Goal: Check status: Check status

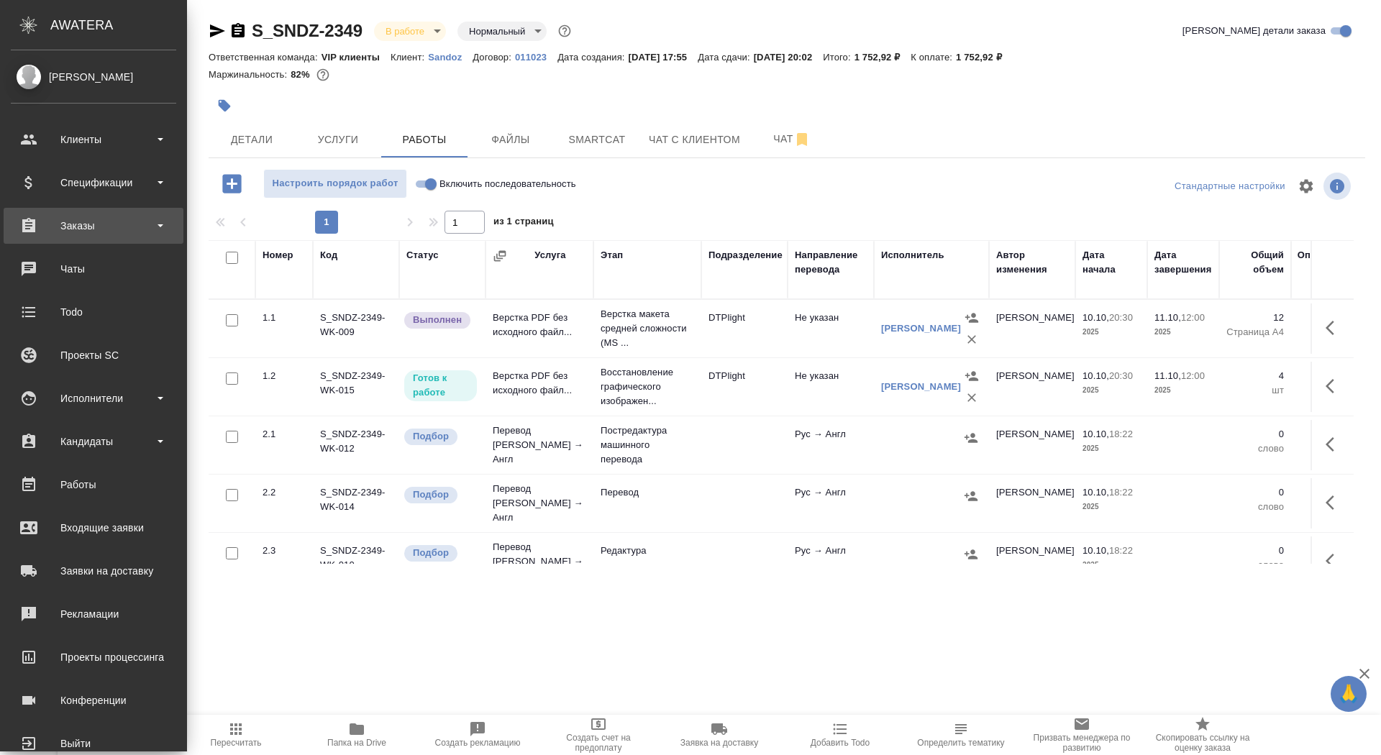
click at [78, 239] on div "Заказы" at bounding box center [94, 226] width 180 height 36
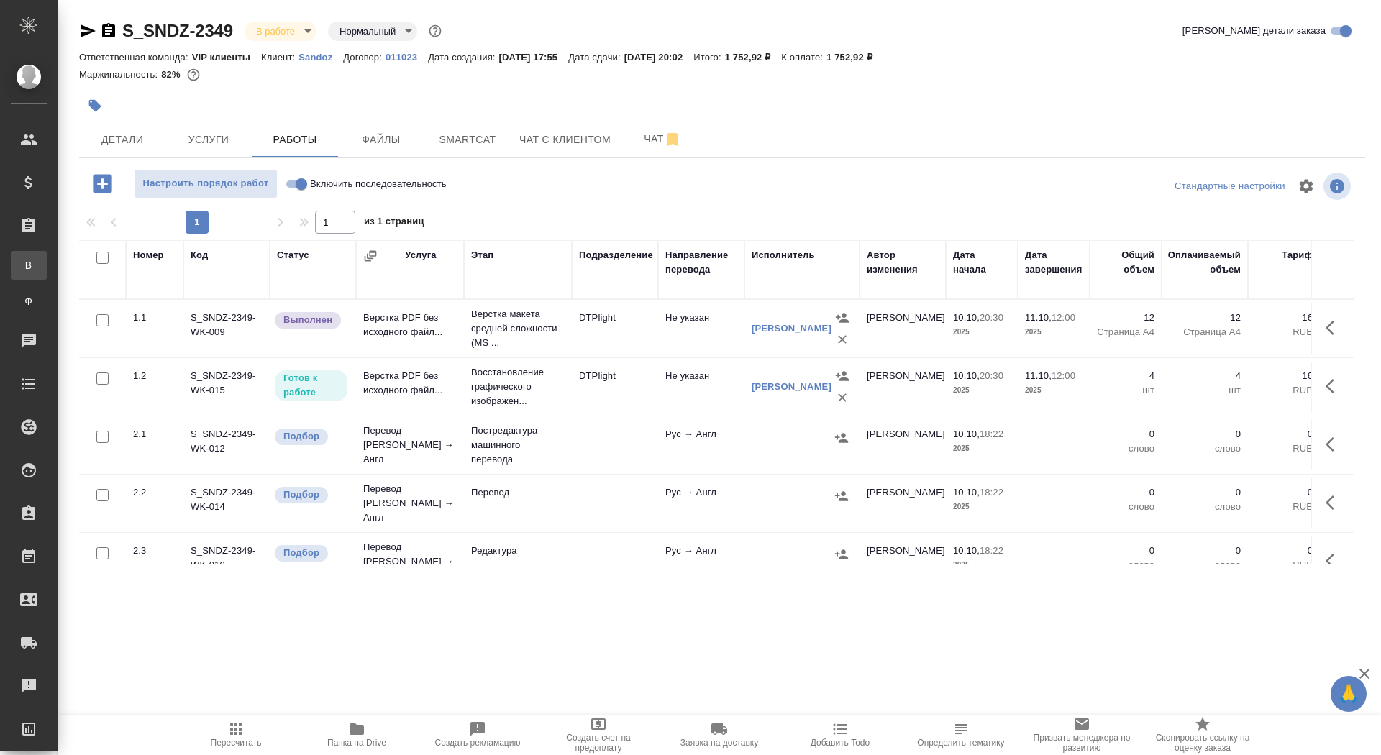
click at [22, 270] on div "Все заказы" at bounding box center [11, 265] width 22 height 14
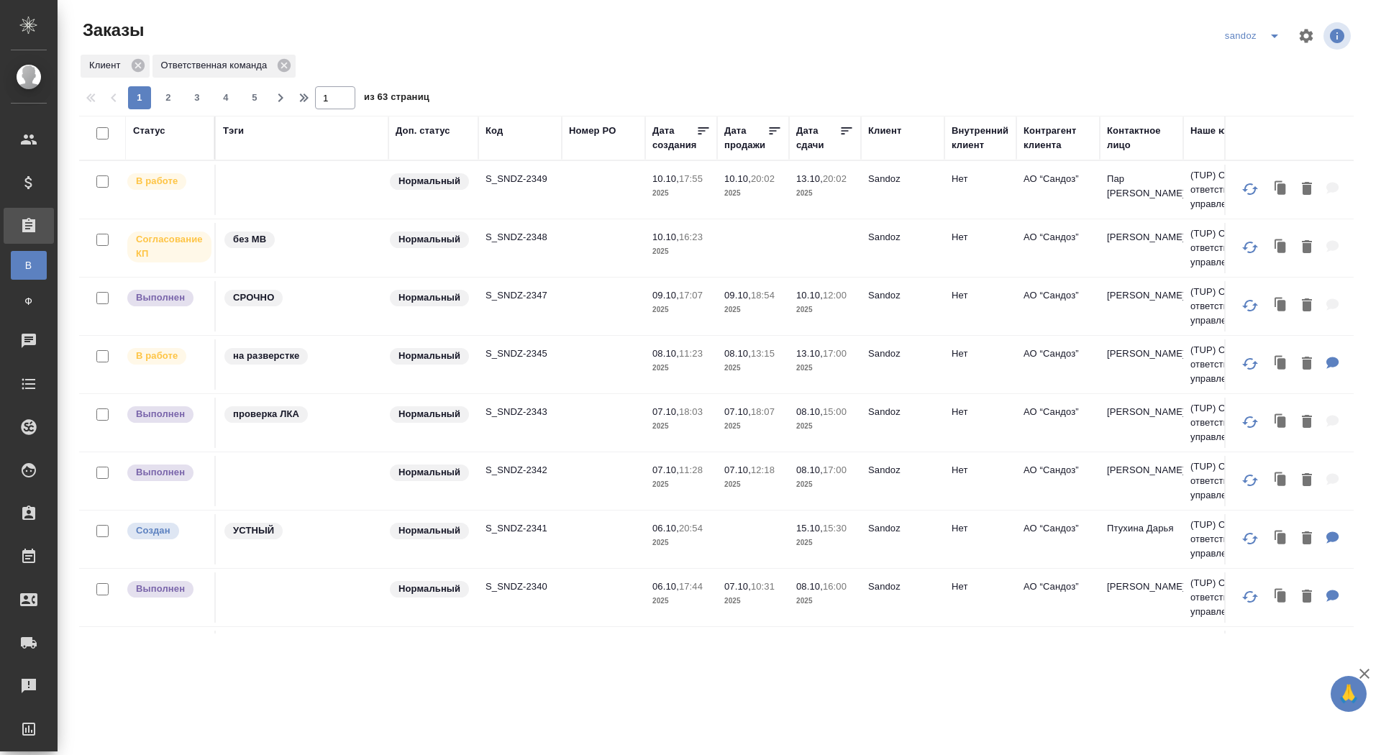
click at [1246, 38] on div "sandoz" at bounding box center [1256, 35] width 68 height 23
click at [1280, 37] on icon "split button" at bounding box center [1274, 35] width 17 height 17
click at [1255, 115] on li "генериум" at bounding box center [1255, 110] width 76 height 23
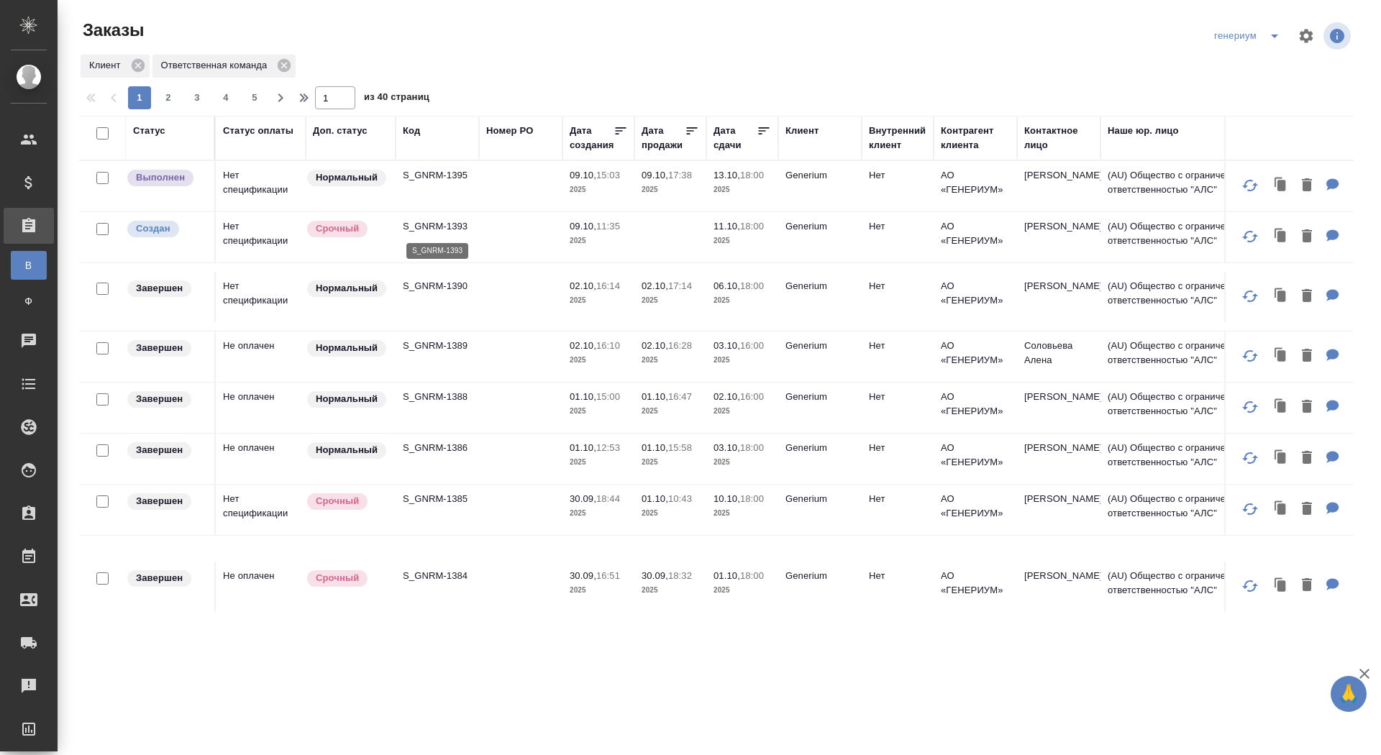
click at [423, 224] on p "S_GNRM-1393" at bounding box center [437, 226] width 69 height 14
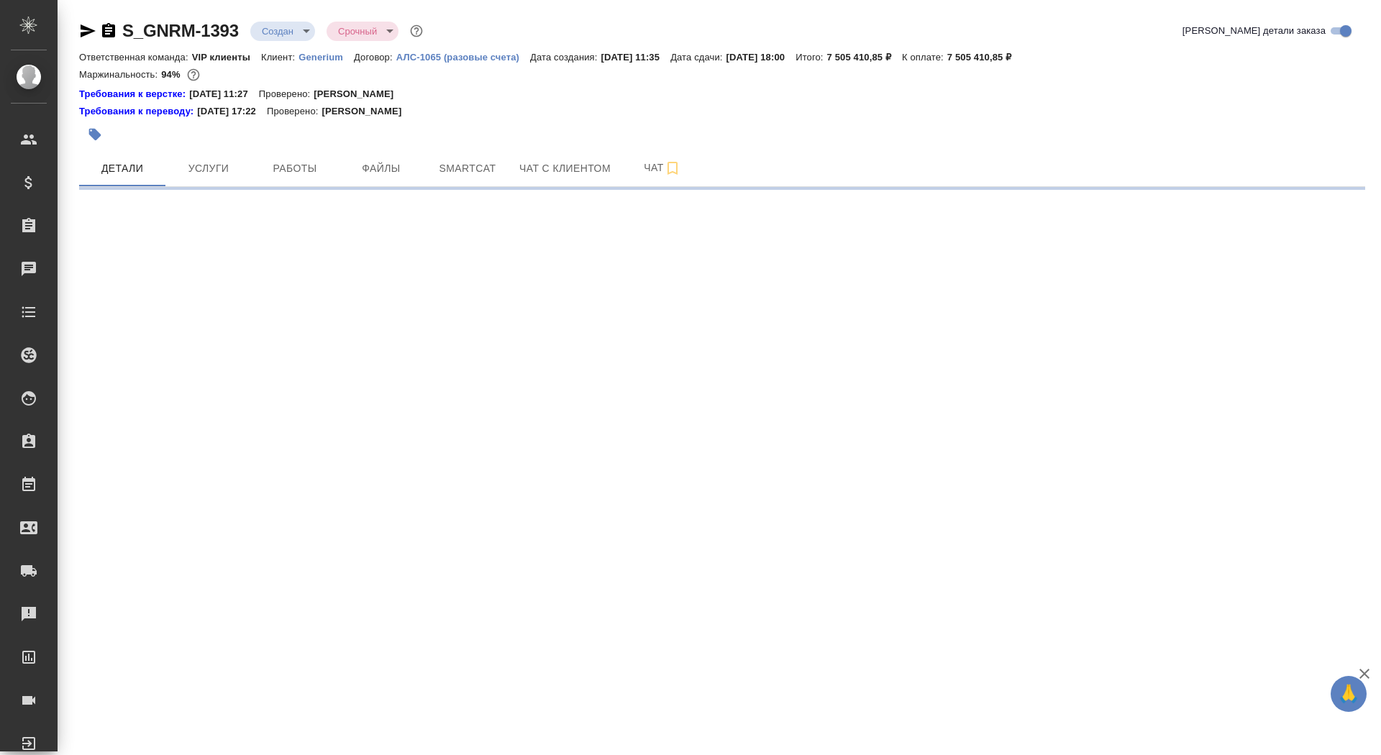
select select "RU"
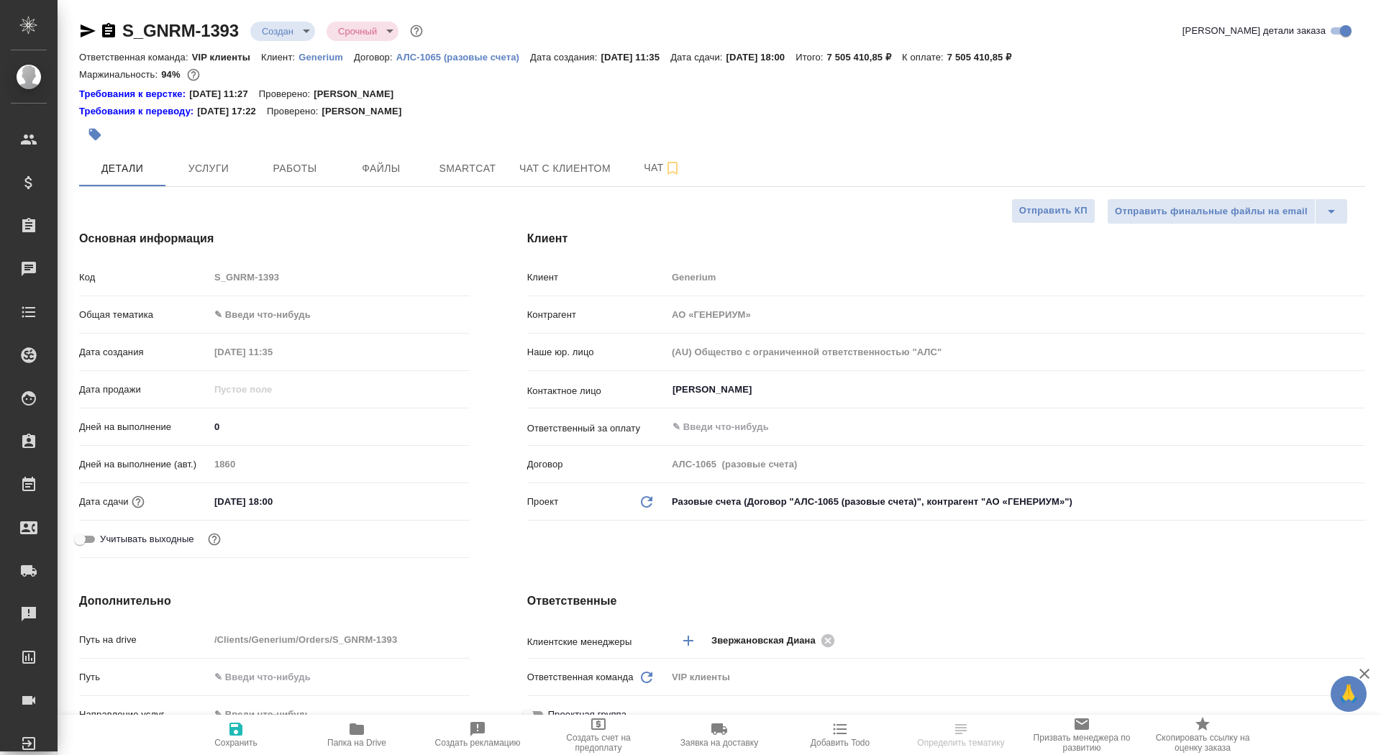
type textarea "x"
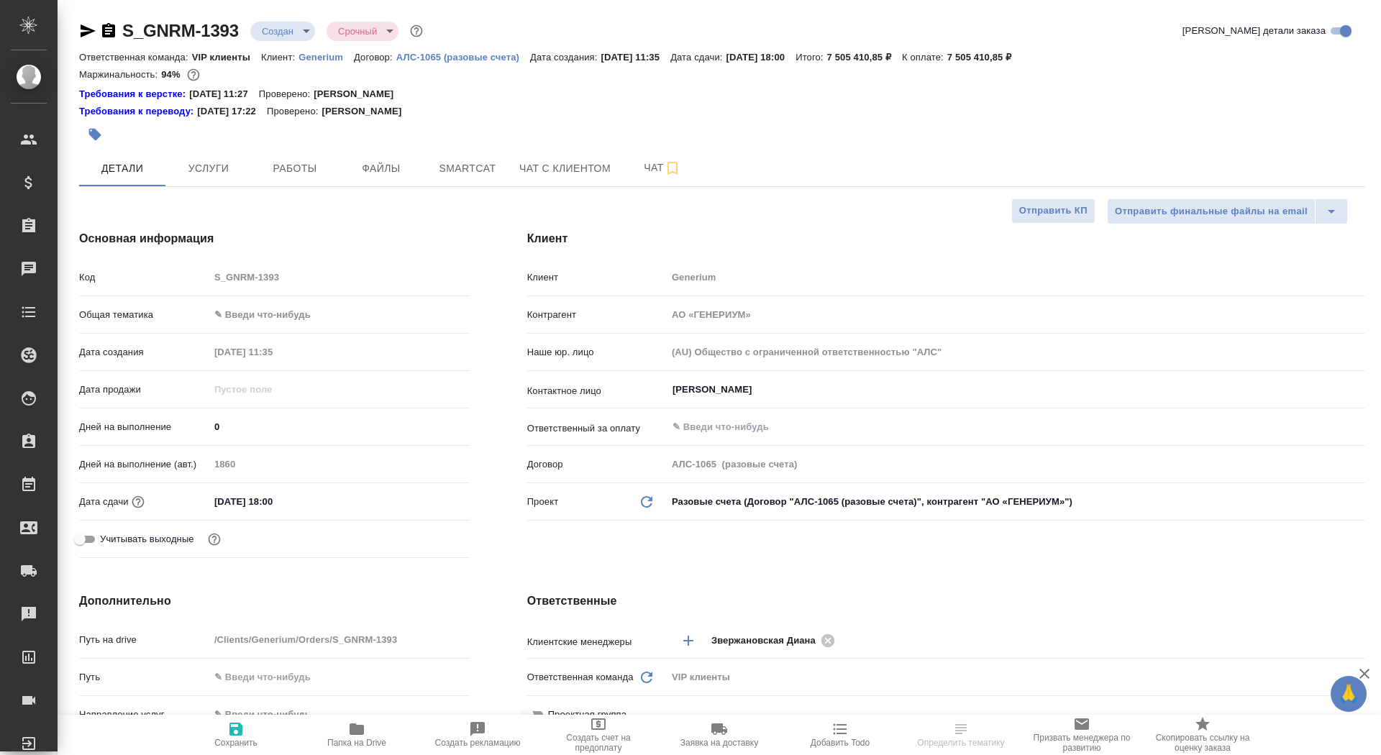
type textarea "x"
click at [214, 168] on span "Услуги" at bounding box center [208, 169] width 69 height 18
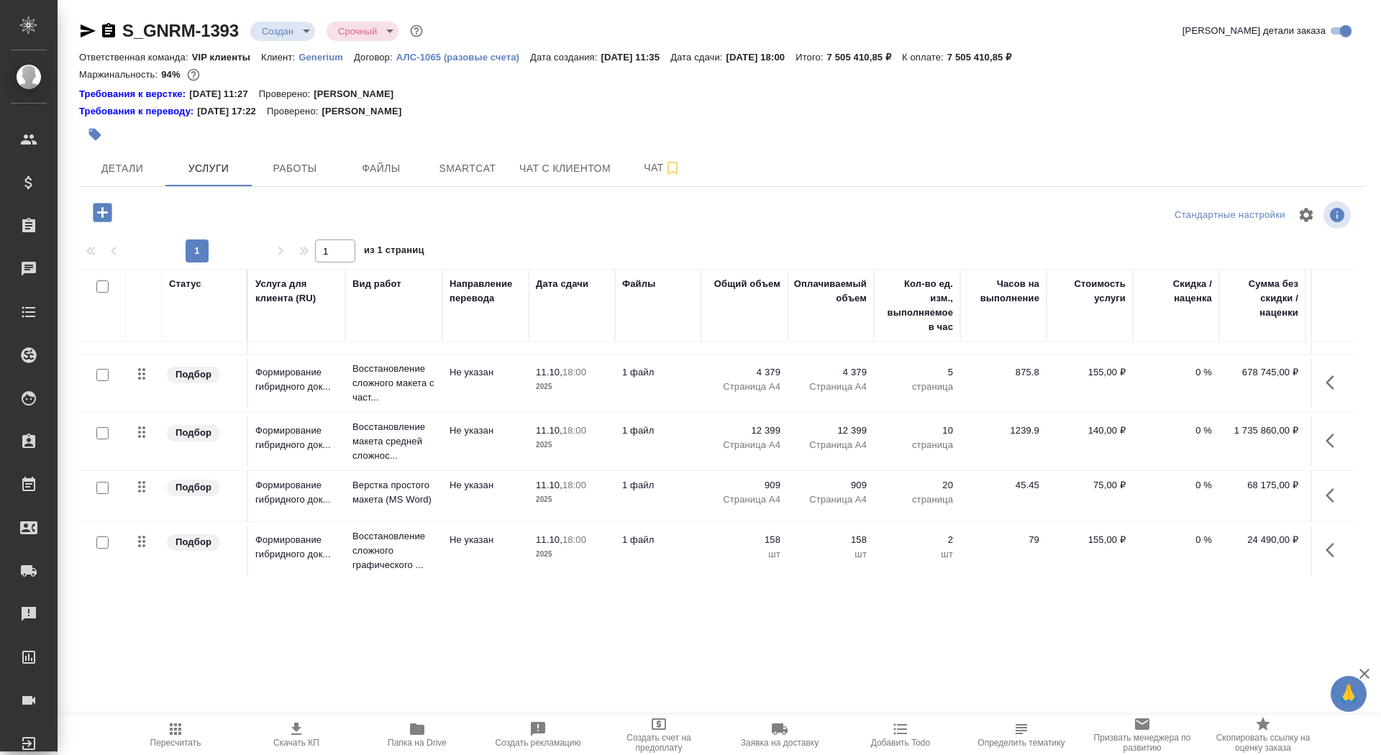
scroll to position [91, 81]
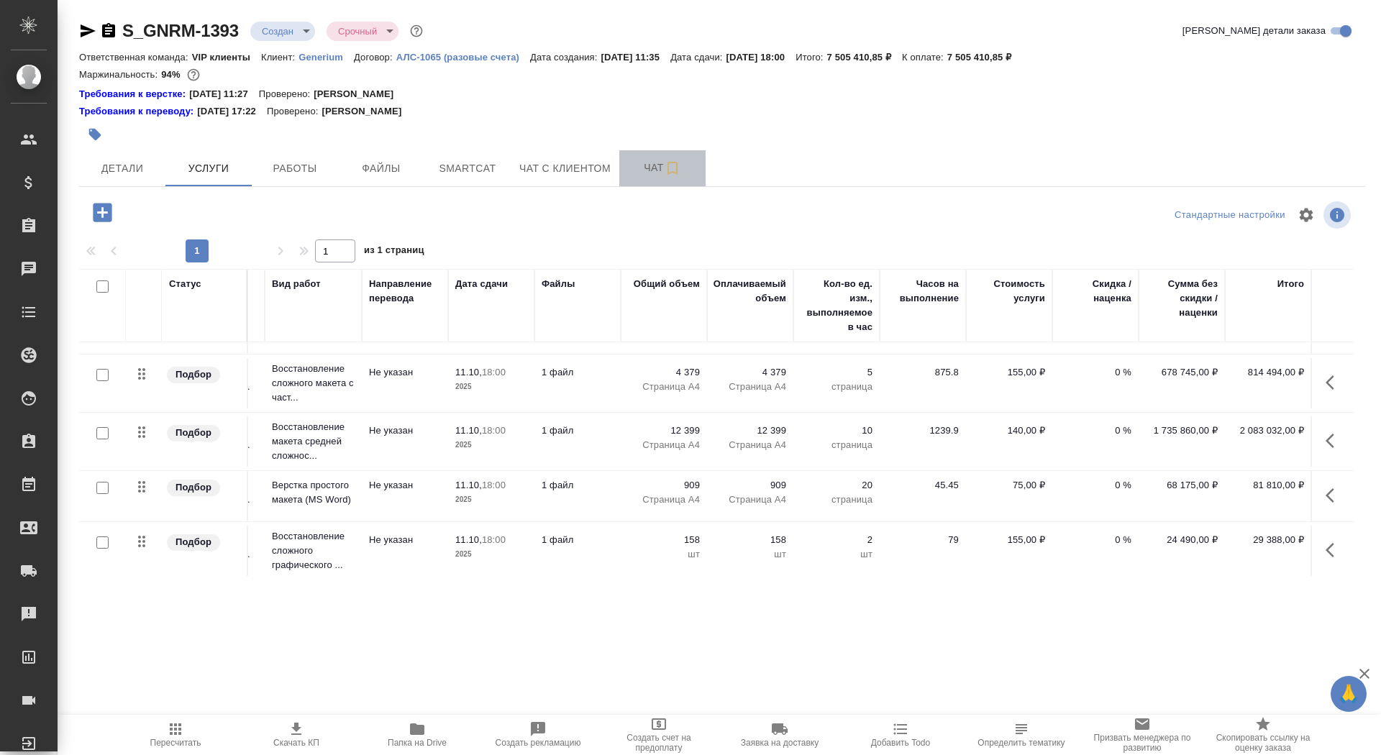
click at [653, 183] on button "Чат" at bounding box center [662, 168] width 86 height 36
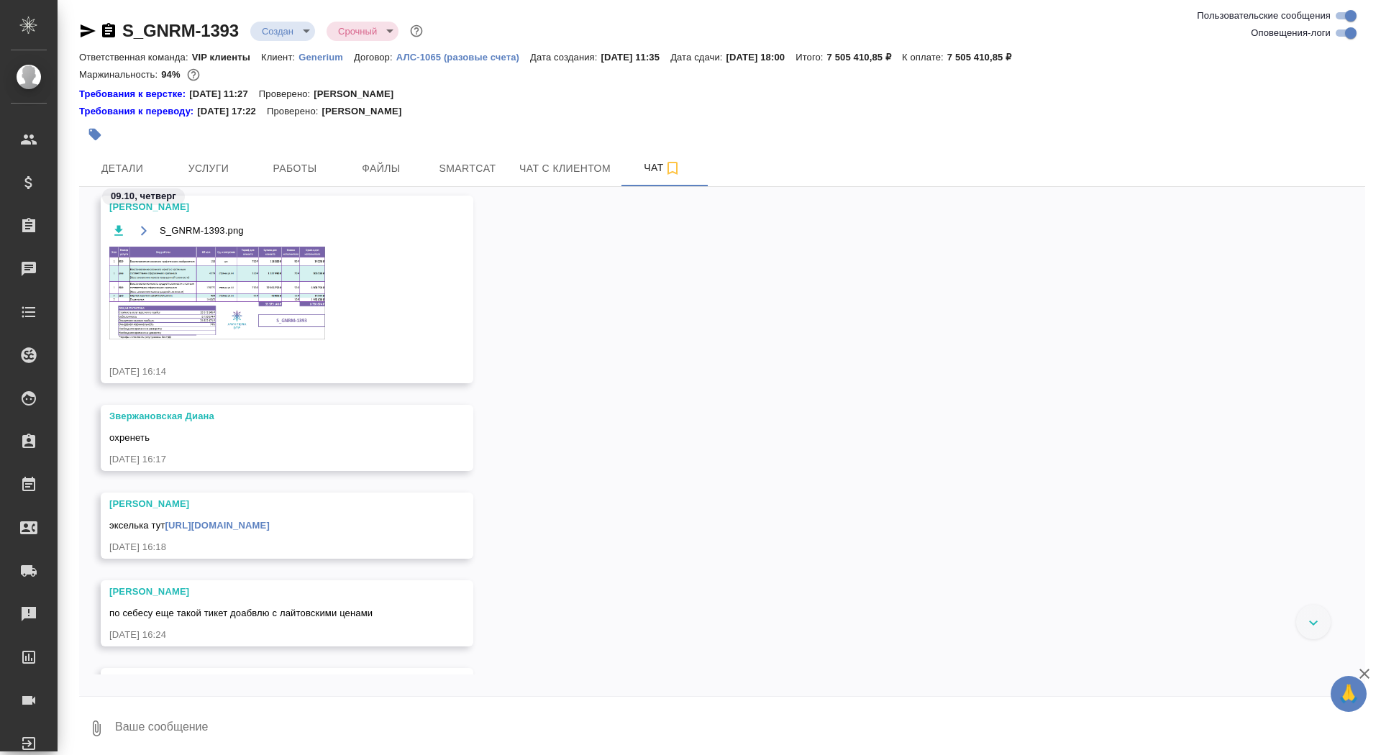
scroll to position [3581, 0]
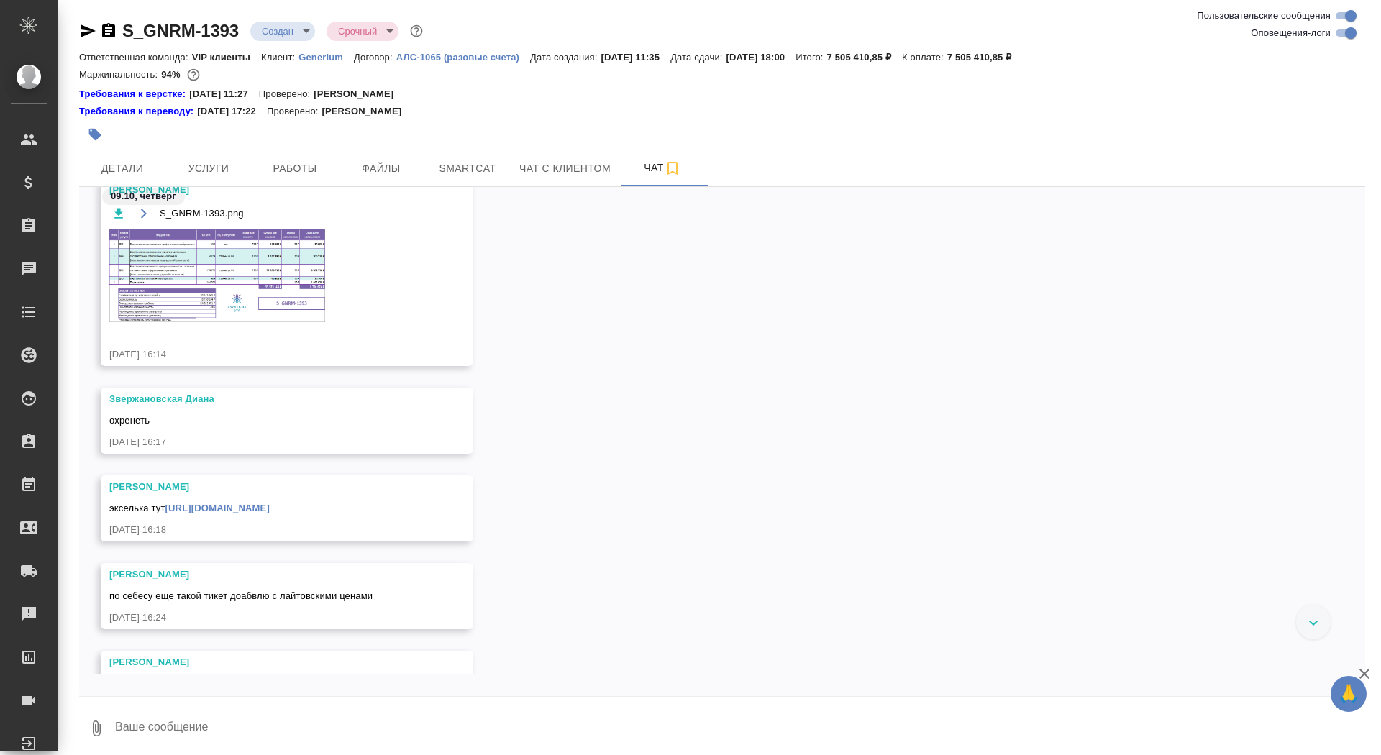
click at [277, 263] on img at bounding box center [217, 275] width 216 height 93
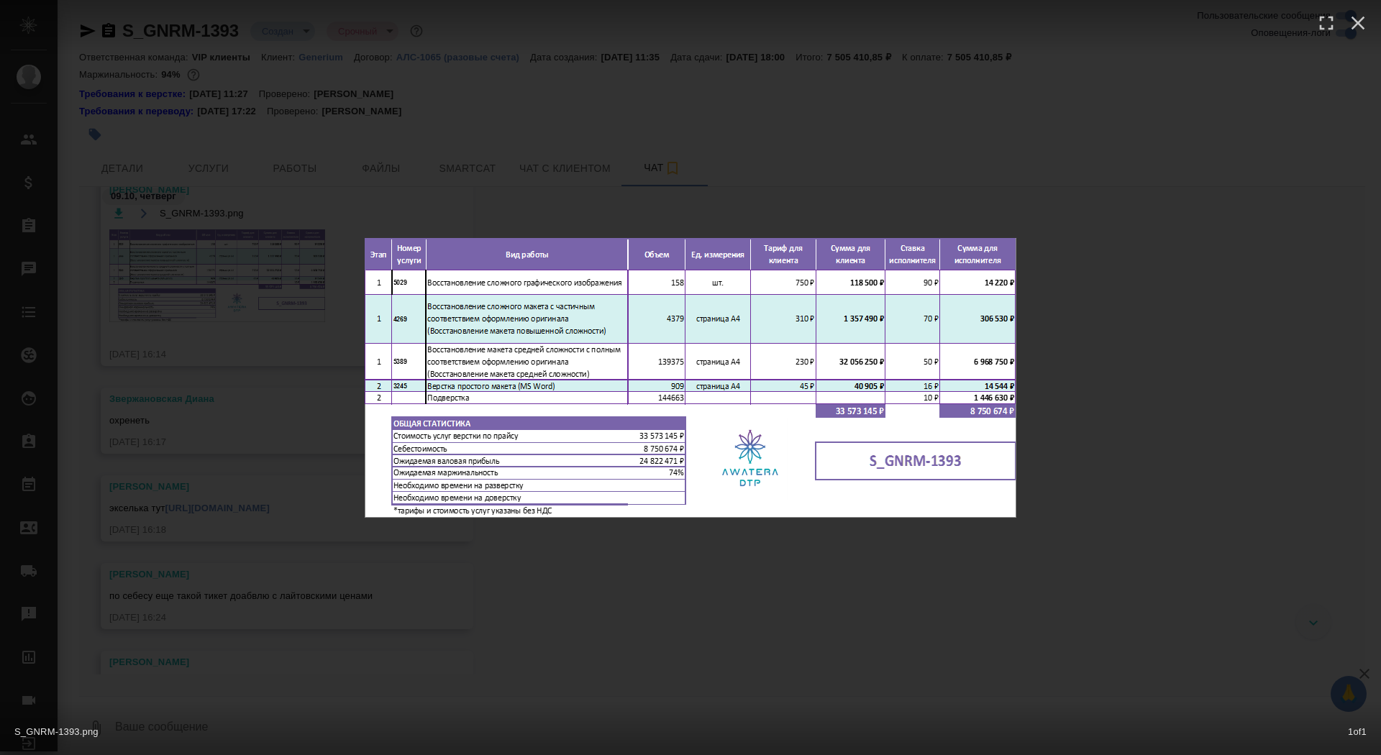
click at [310, 336] on div "S_GNRM-1393.png 1 of 1" at bounding box center [690, 377] width 1381 height 755
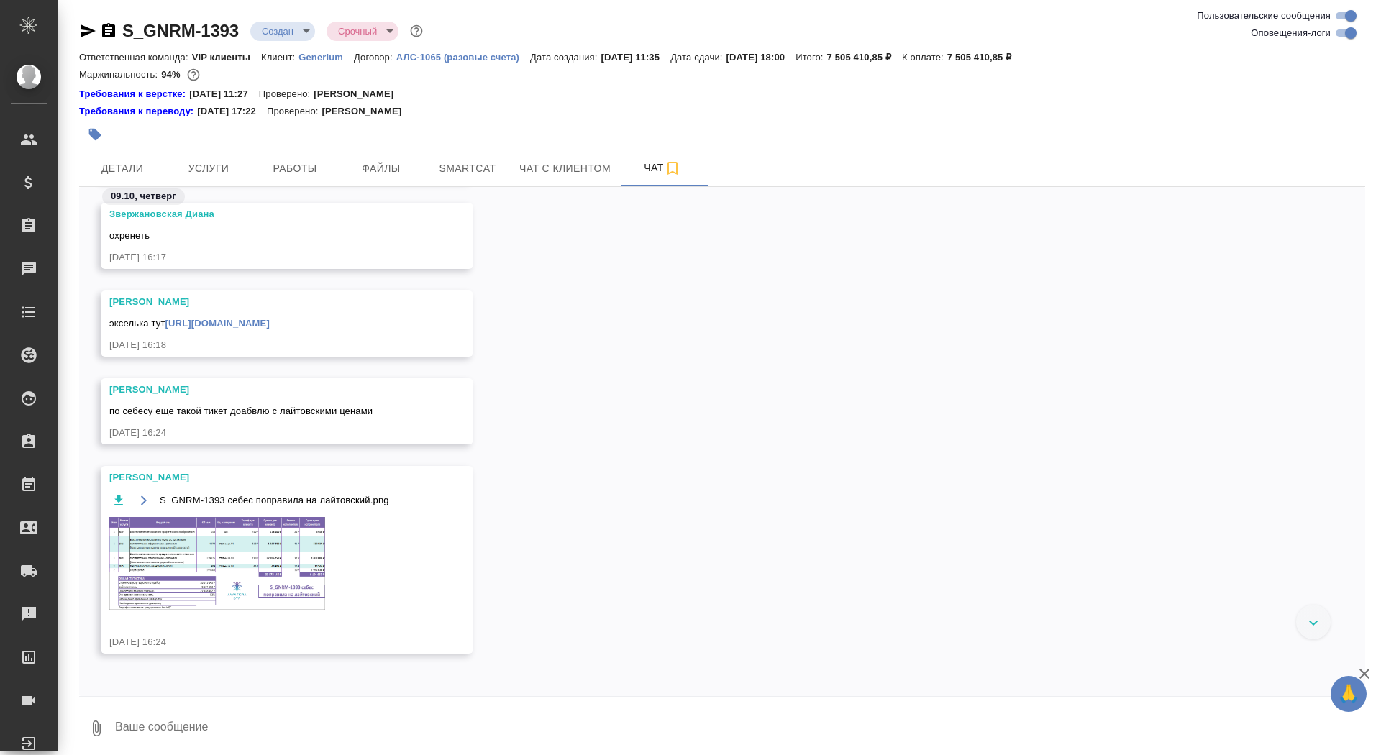
scroll to position [3768, 0]
click at [236, 558] on img at bounding box center [217, 561] width 216 height 93
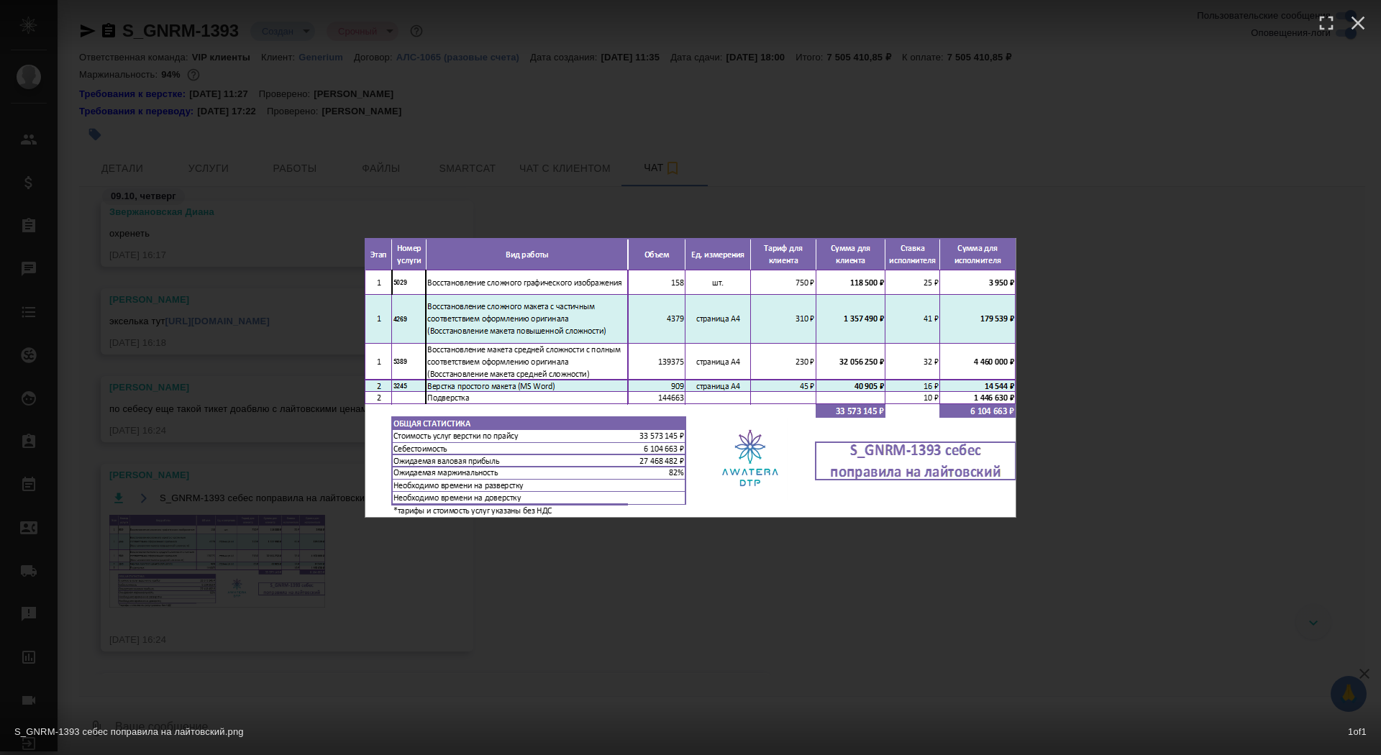
click at [240, 563] on div "S_GNRM-1393 себес поправила на лайтовский.png 1 of 1" at bounding box center [690, 377] width 1381 height 755
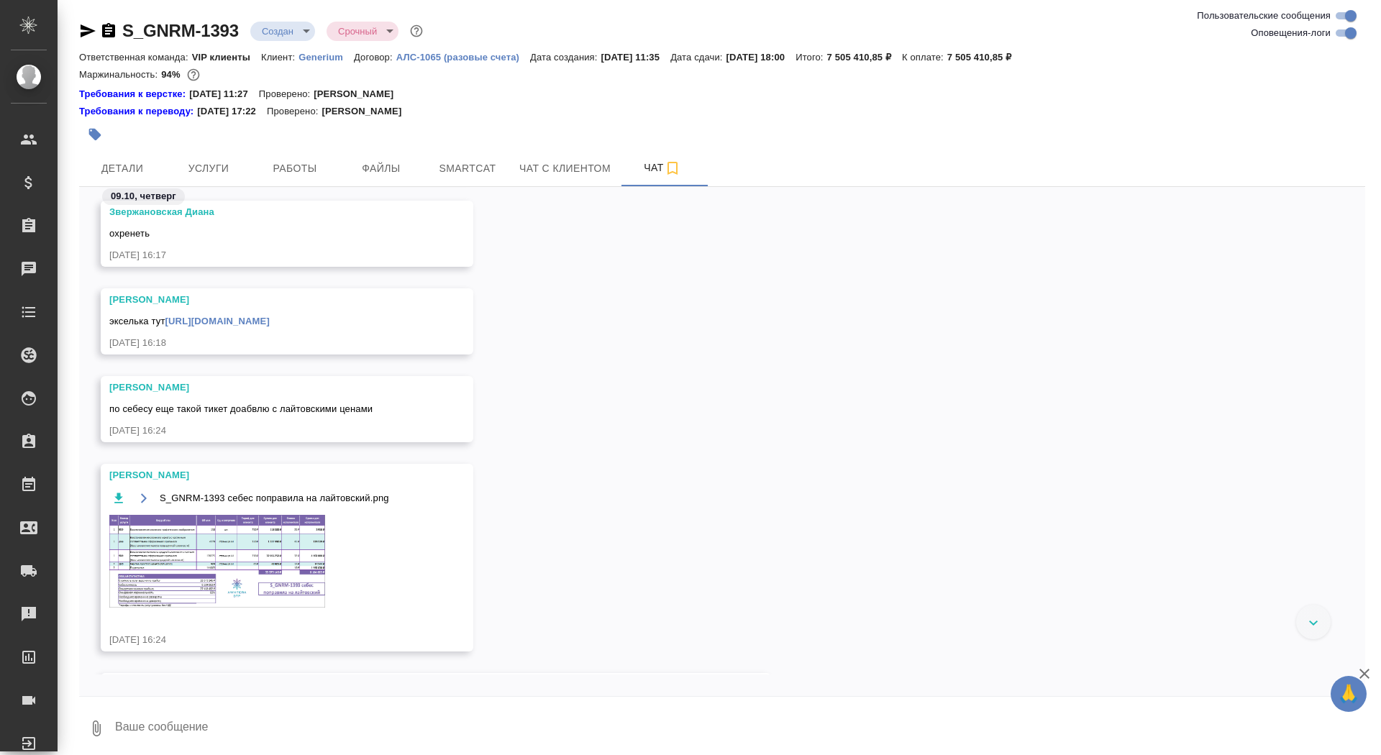
click at [240, 565] on img at bounding box center [217, 561] width 216 height 93
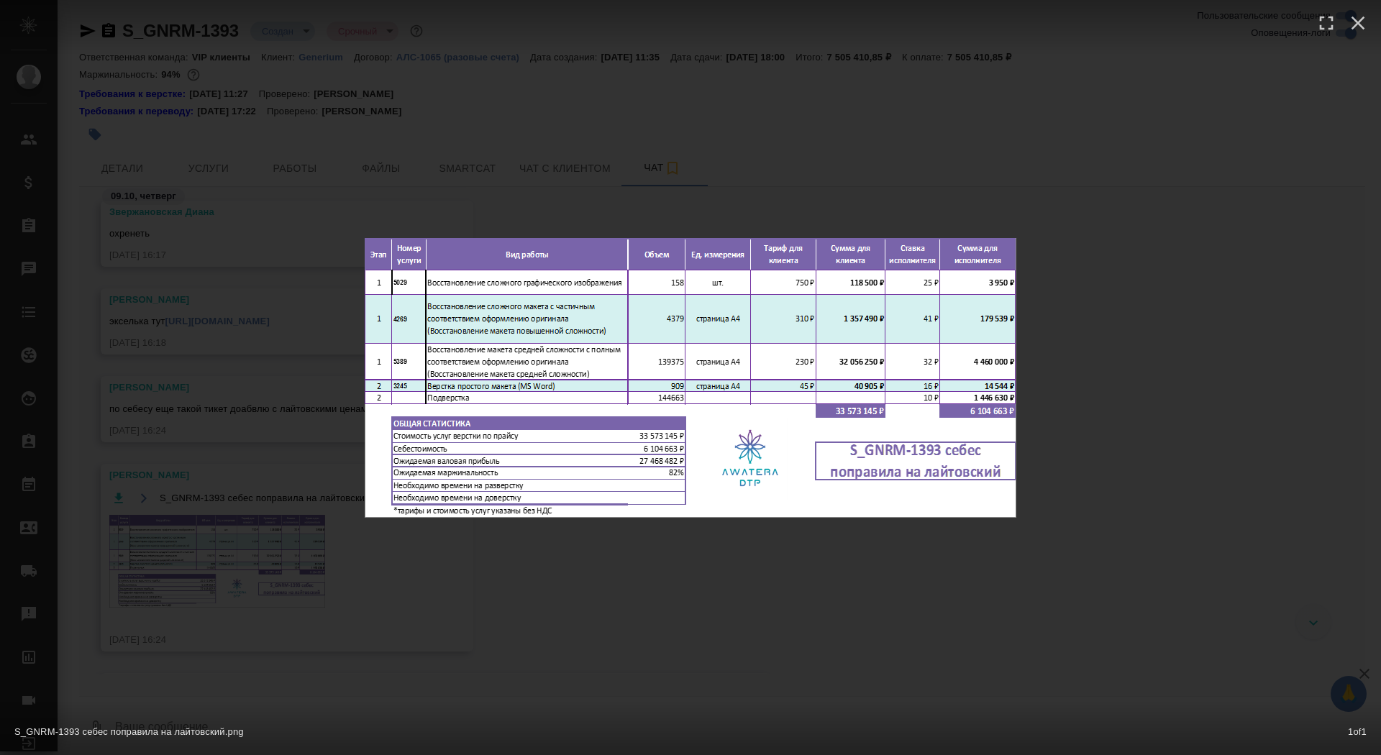
click at [240, 565] on div "S_GNRM-1393 себес поправила на лайтовский.png 1 of 1" at bounding box center [690, 377] width 1381 height 755
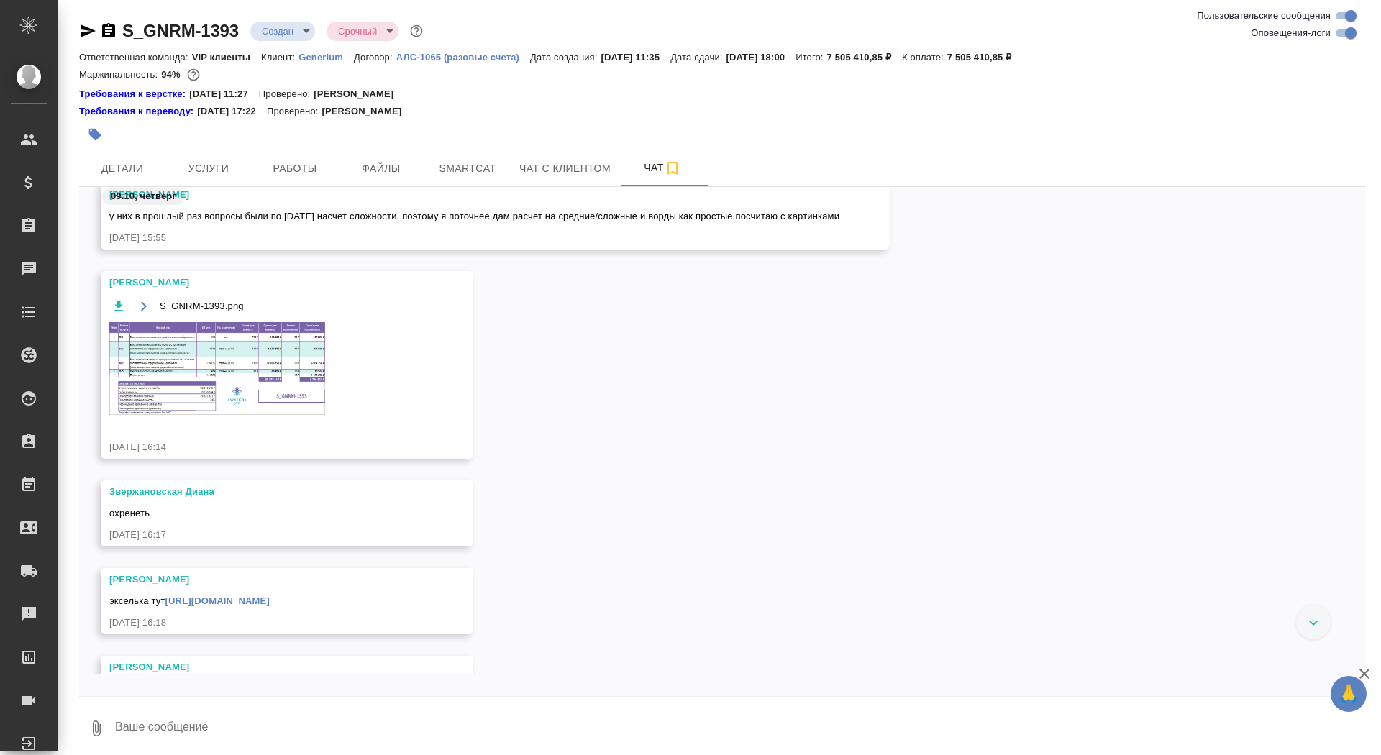
scroll to position [3465, 0]
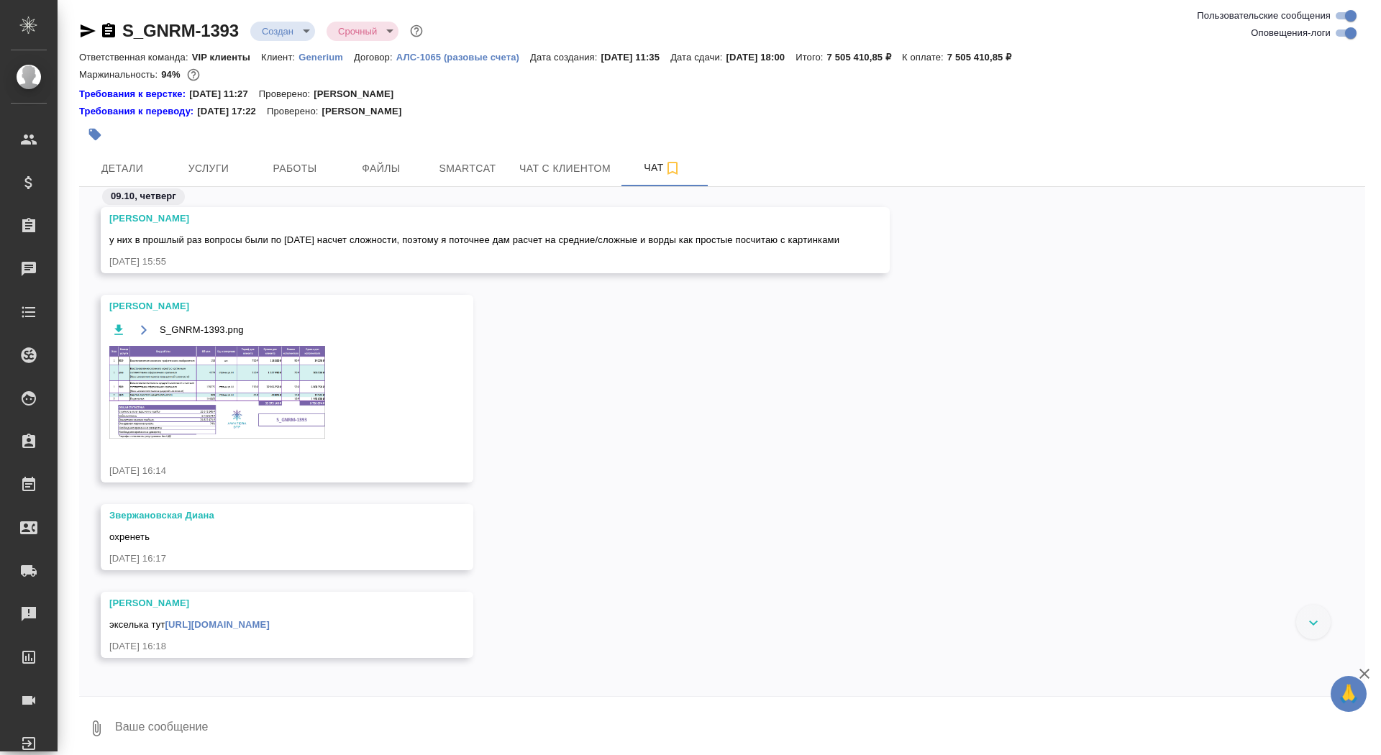
click at [202, 398] on img at bounding box center [217, 392] width 216 height 93
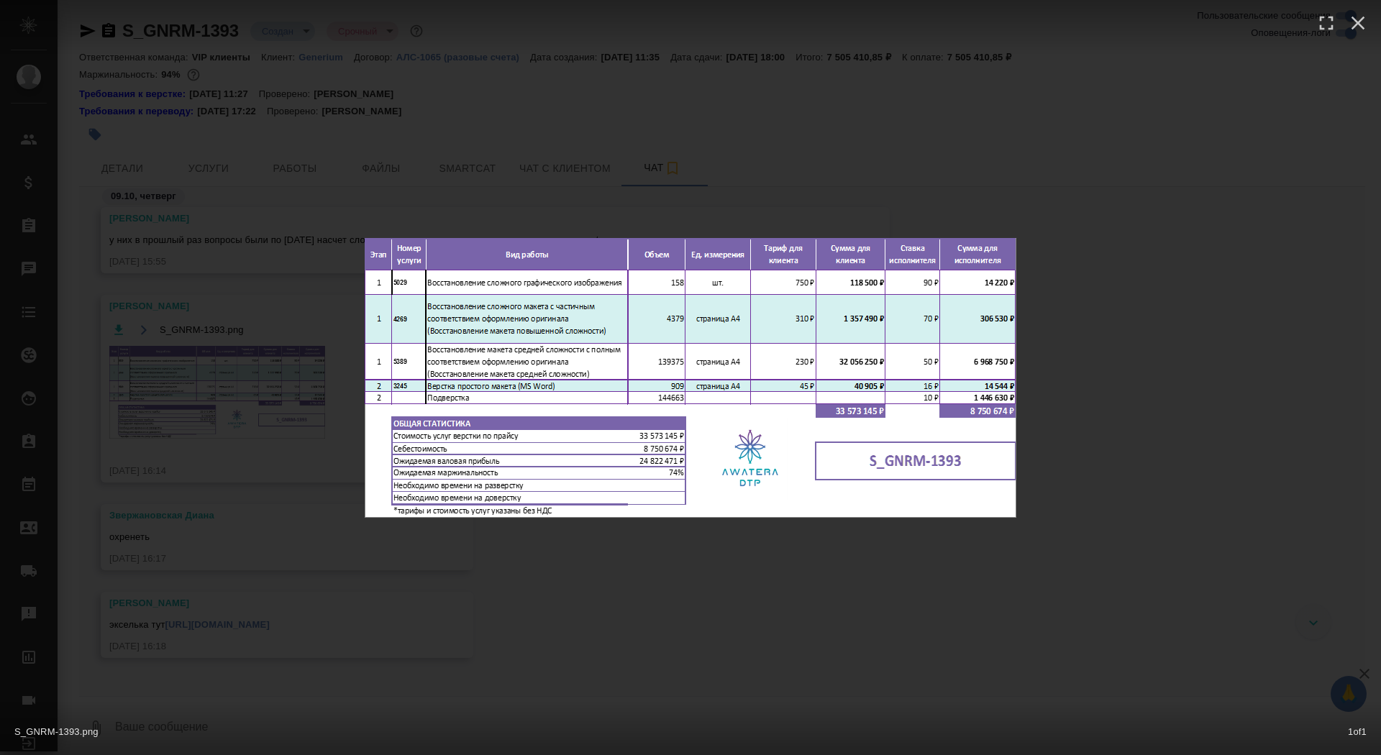
click at [256, 524] on div "S_GNRM-1393.png 1 of 1" at bounding box center [690, 377] width 1381 height 755
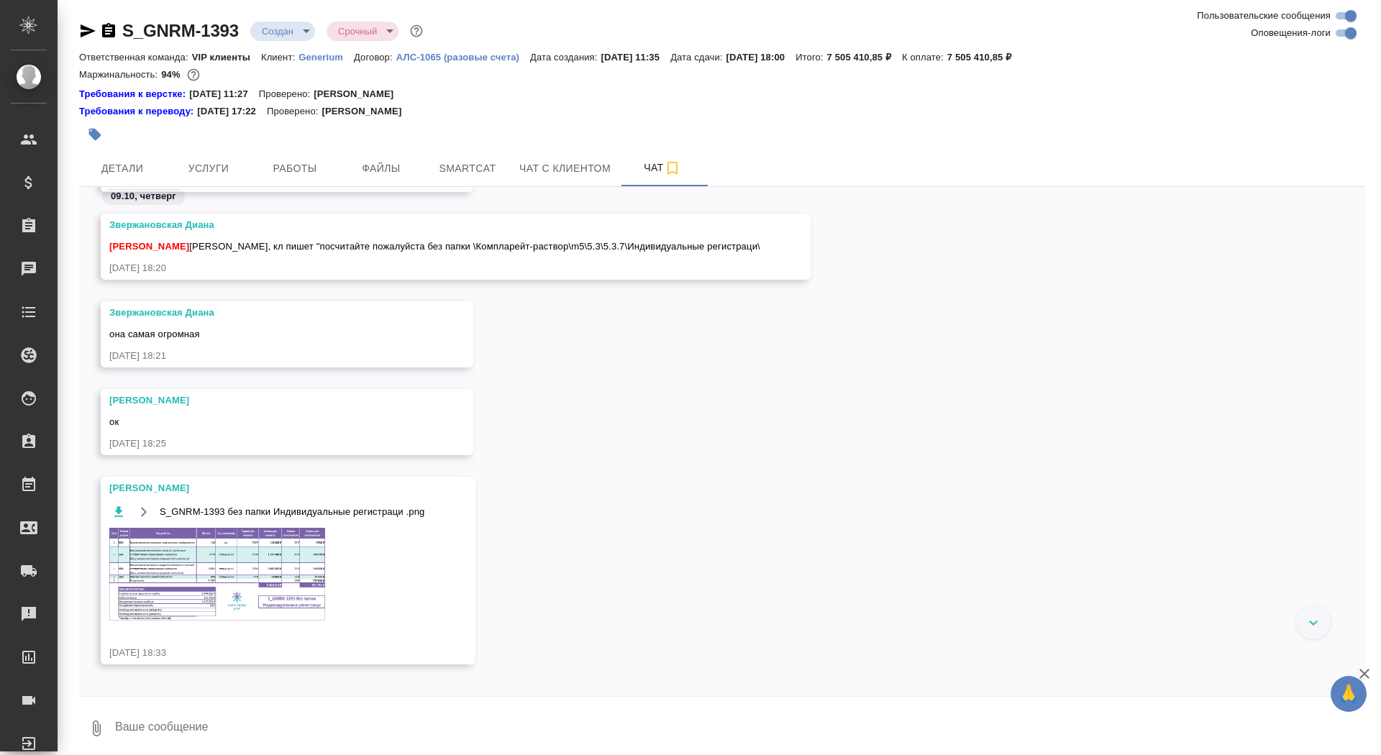
scroll to position [6037, 0]
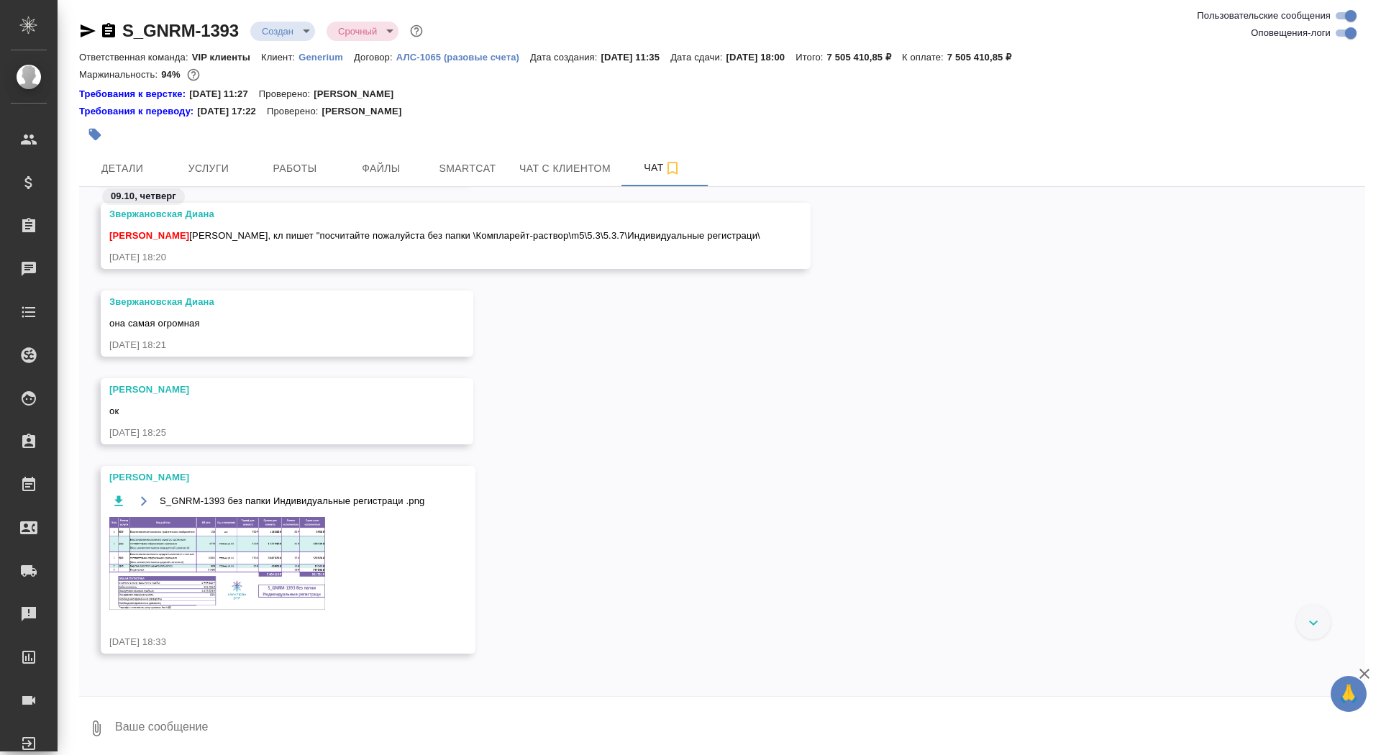
click at [234, 544] on img at bounding box center [217, 563] width 216 height 93
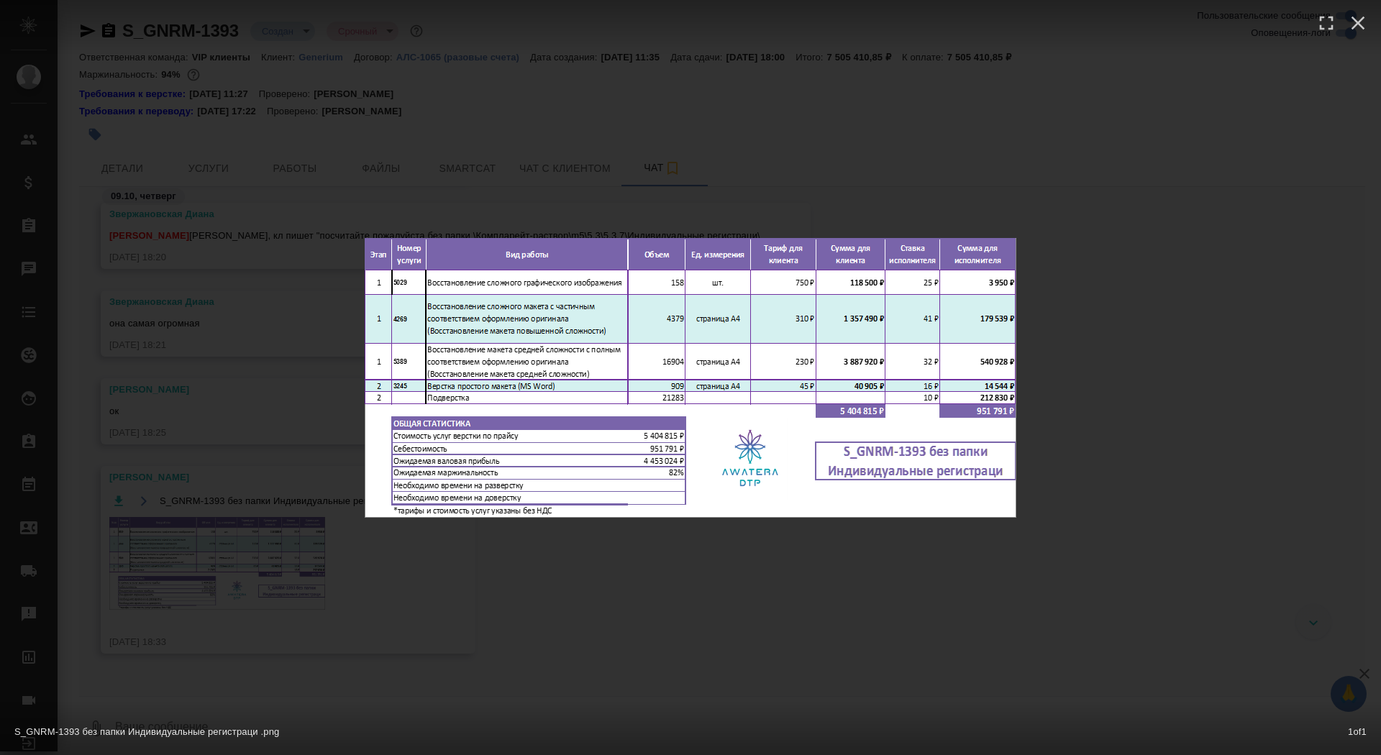
click at [276, 578] on div "S_GNRM-1393 без папки Индивидуальные регистраци .png 1 of 1" at bounding box center [690, 377] width 1381 height 755
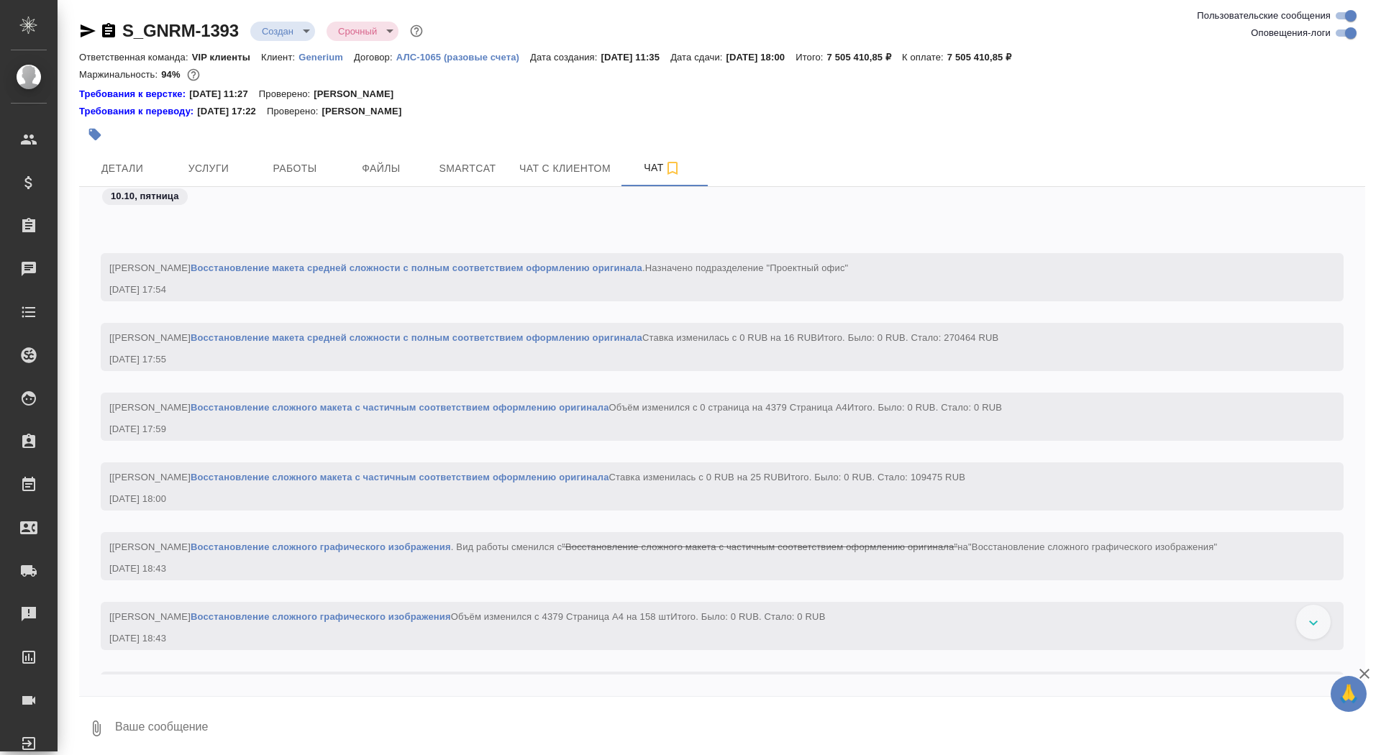
scroll to position [7596, 0]
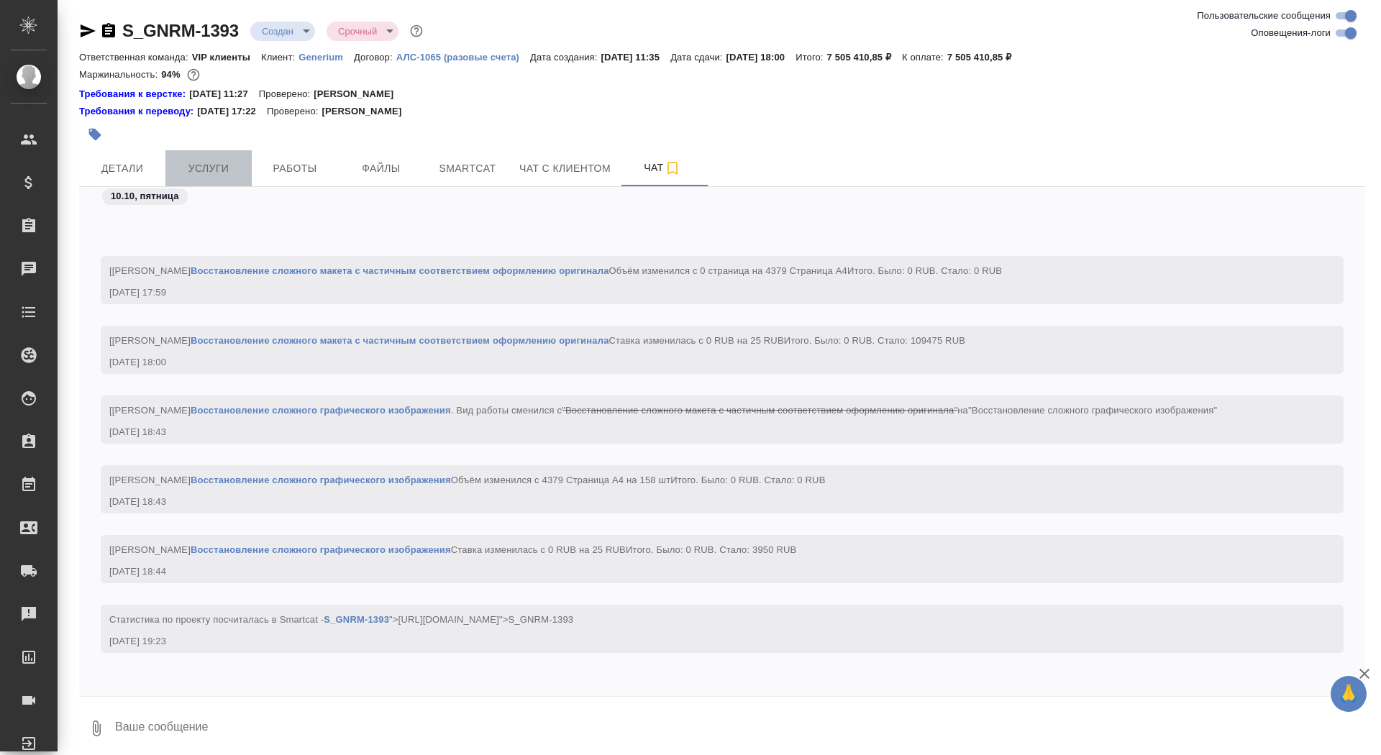
click at [229, 181] on button "Услуги" at bounding box center [208, 168] width 86 height 36
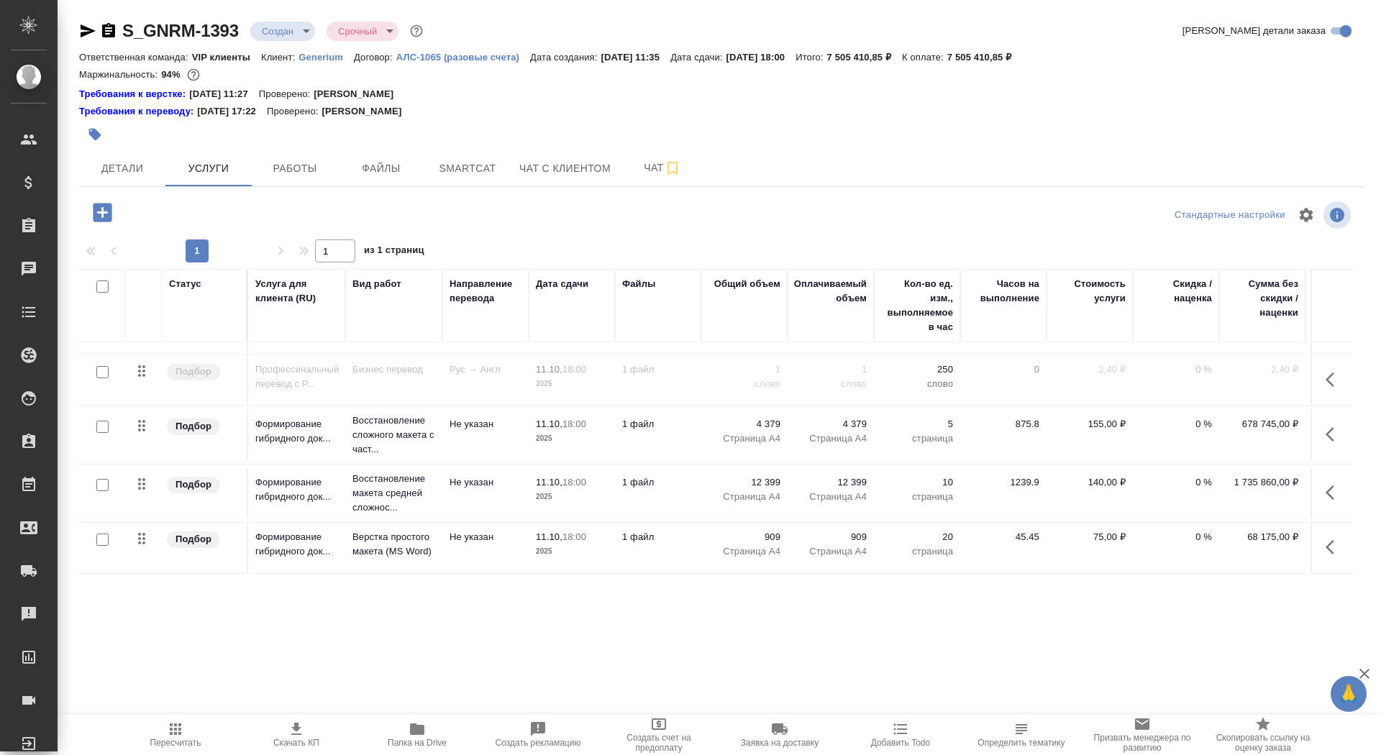
scroll to position [38, 0]
